Goal: Transaction & Acquisition: Purchase product/service

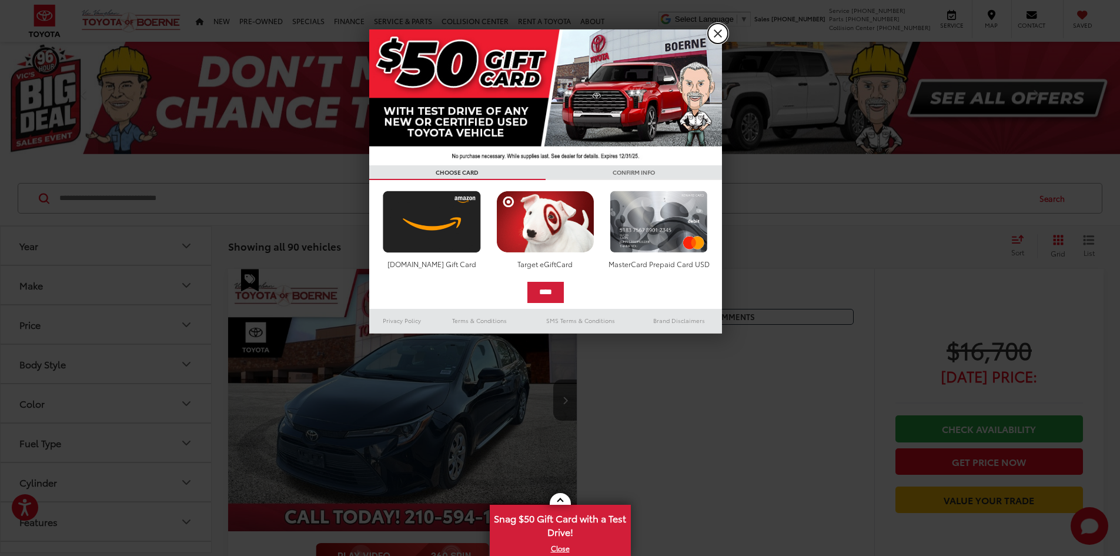
click at [720, 28] on link "X" at bounding box center [718, 34] width 20 height 20
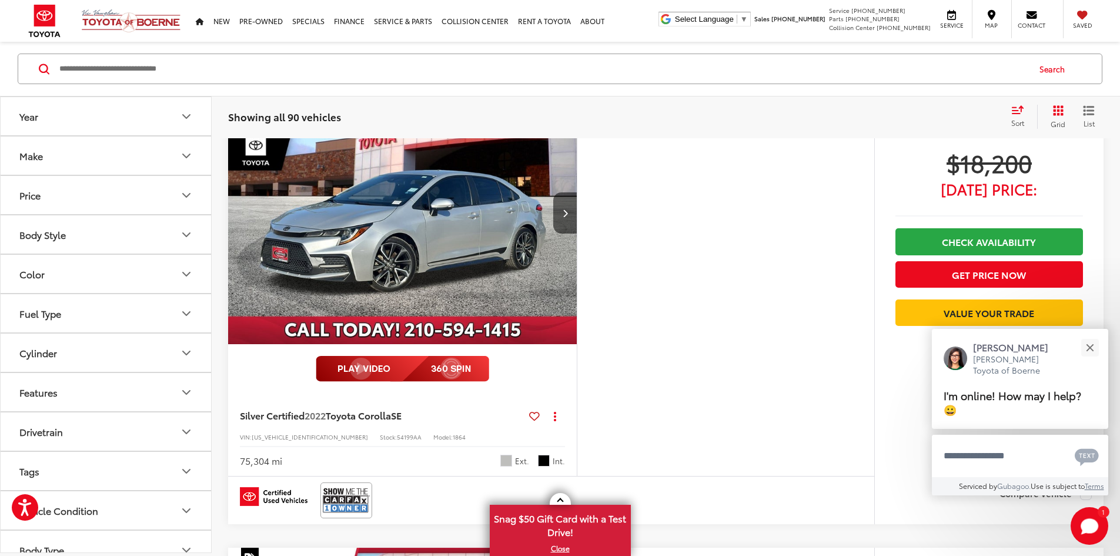
scroll to position [627, 0]
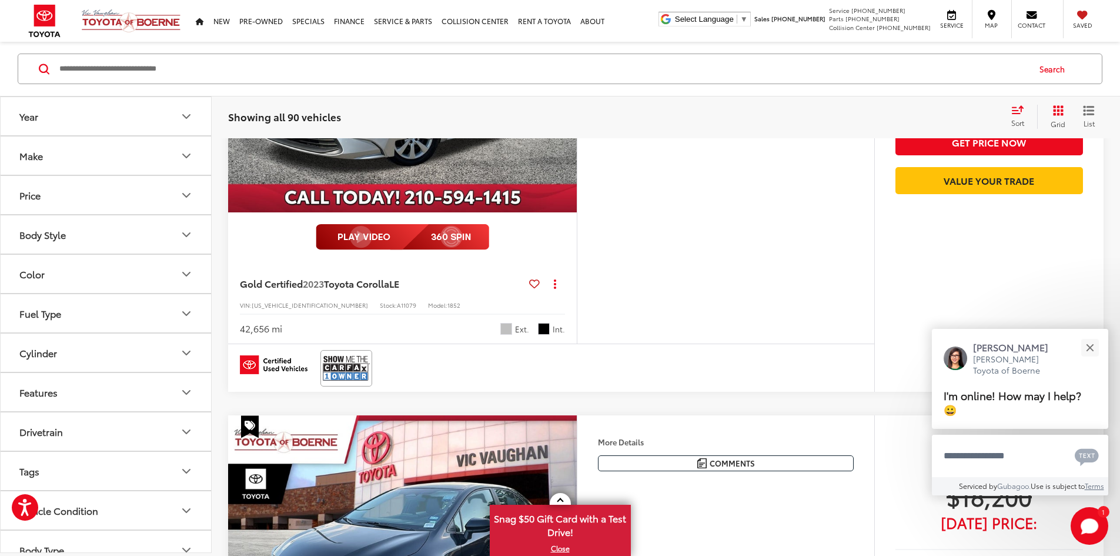
scroll to position [1699, 0]
